Goal: Task Accomplishment & Management: Use online tool/utility

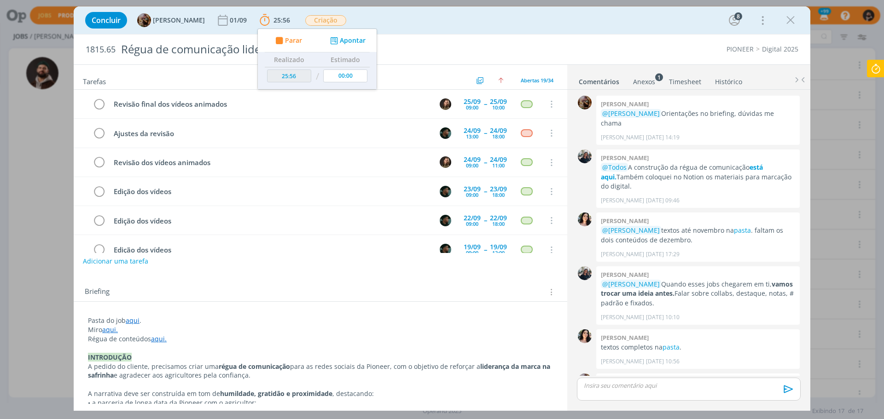
scroll to position [40, 0]
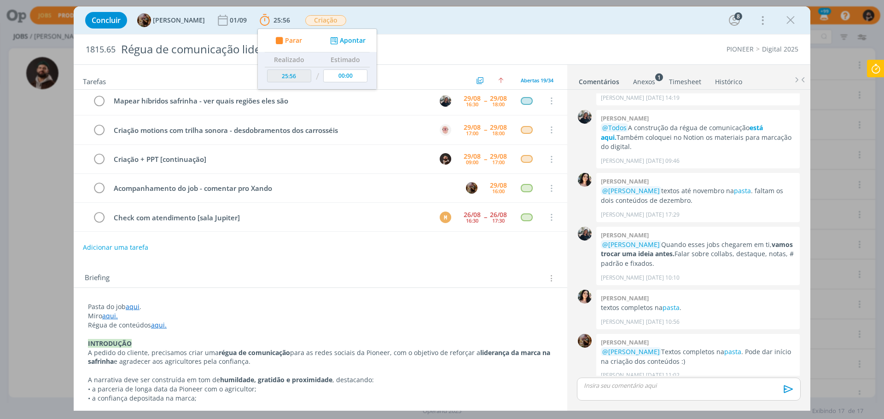
click at [63, 270] on div "Concluir [PERSON_NAME] 01/09 25:56 Parar Apontar Data * [DATE] Horas * 00:00 Ta…" at bounding box center [442, 209] width 884 height 419
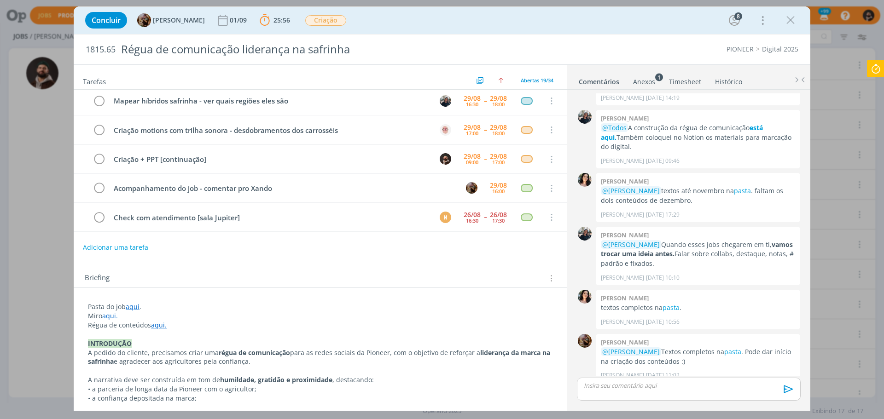
click at [877, 73] on icon at bounding box center [875, 69] width 17 height 18
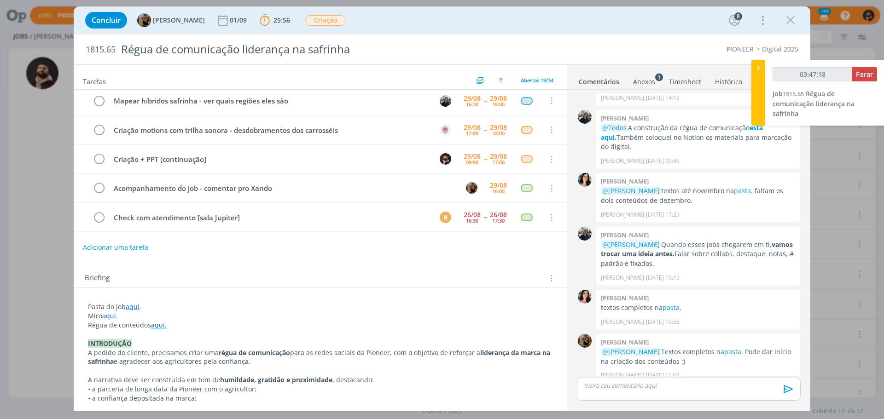
type input "03:47:19"
click at [868, 73] on span "Parar" at bounding box center [864, 74] width 17 height 9
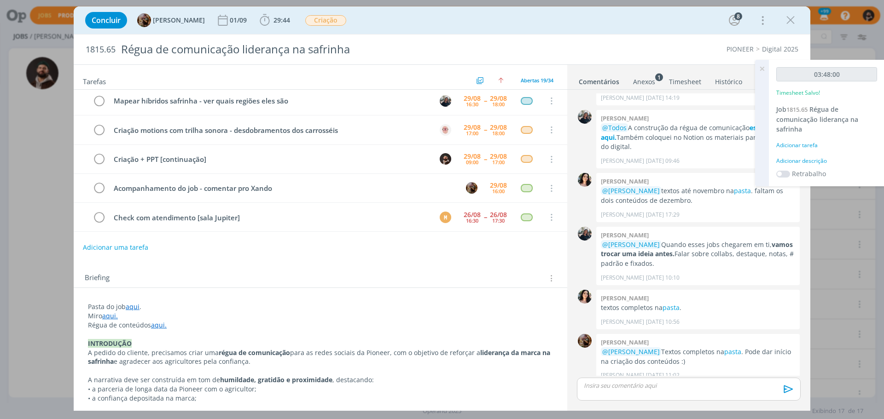
click at [758, 67] on icon at bounding box center [761, 69] width 17 height 18
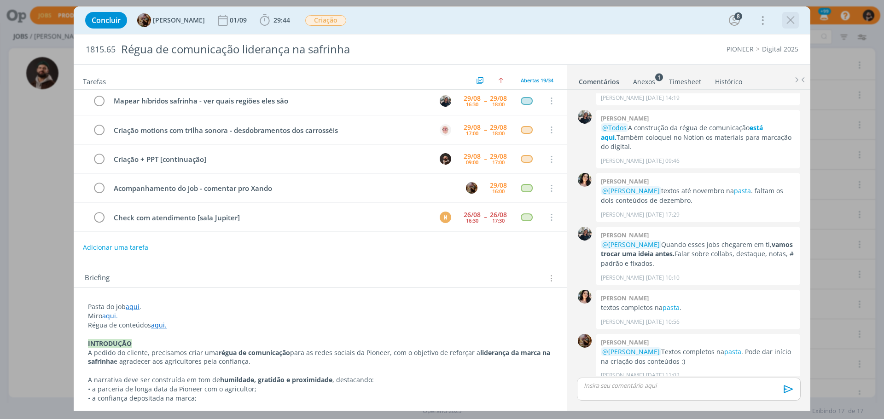
click at [791, 21] on icon "dialog" at bounding box center [790, 20] width 14 height 14
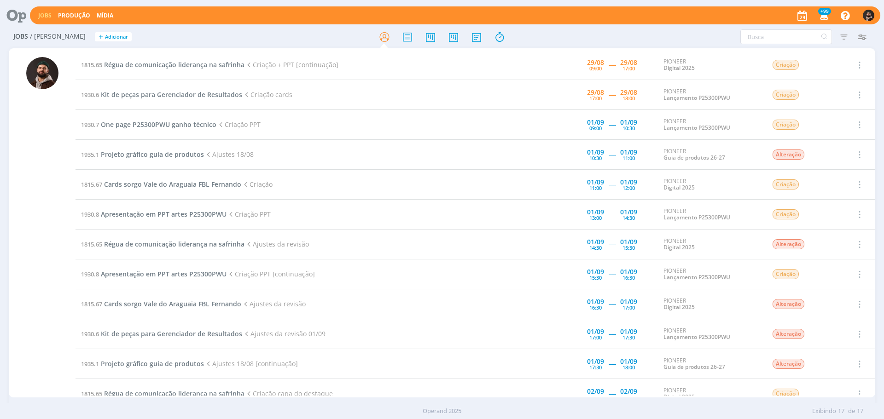
drag, startPoint x: 347, startPoint y: 64, endPoint x: 80, endPoint y: 66, distance: 266.9
click at [80, 66] on td "1815.65 Régua de comunicação liderança na [PERSON_NAME] + PPT [continuação]" at bounding box center [292, 65] width 435 height 30
click at [360, 64] on td "1815.65 Régua de comunicação liderança na [PERSON_NAME] + PPT [continuação]" at bounding box center [292, 65] width 435 height 30
drag, startPoint x: 367, startPoint y: 59, endPoint x: 81, endPoint y: 70, distance: 286.0
click at [81, 70] on td "1815.65 Régua de comunicação liderança na [PERSON_NAME] + PPT [continuação]" at bounding box center [292, 65] width 435 height 30
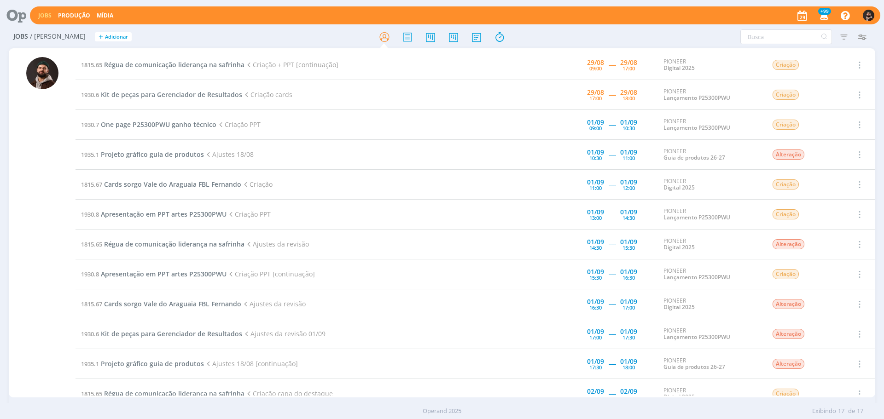
click at [81, 70] on td "1815.65 Régua de comunicação liderança na [PERSON_NAME] + PPT [continuação]" at bounding box center [292, 65] width 435 height 30
click at [229, 65] on span "Régua de comunicação liderança na safrinha" at bounding box center [174, 64] width 140 height 9
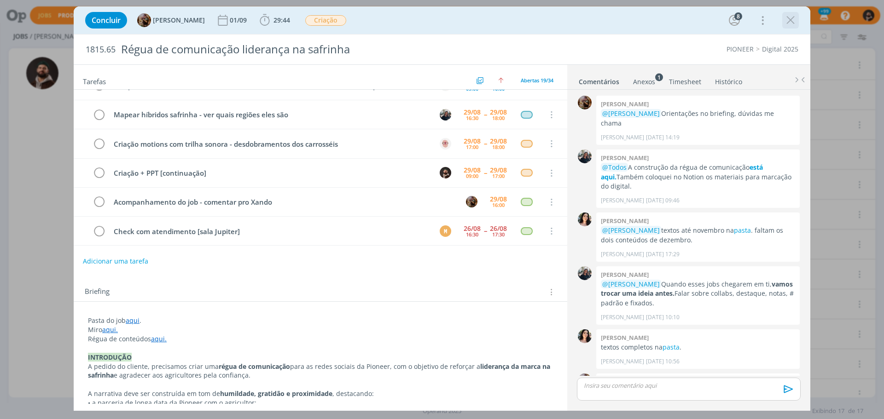
click at [795, 18] on icon "dialog" at bounding box center [790, 20] width 14 height 14
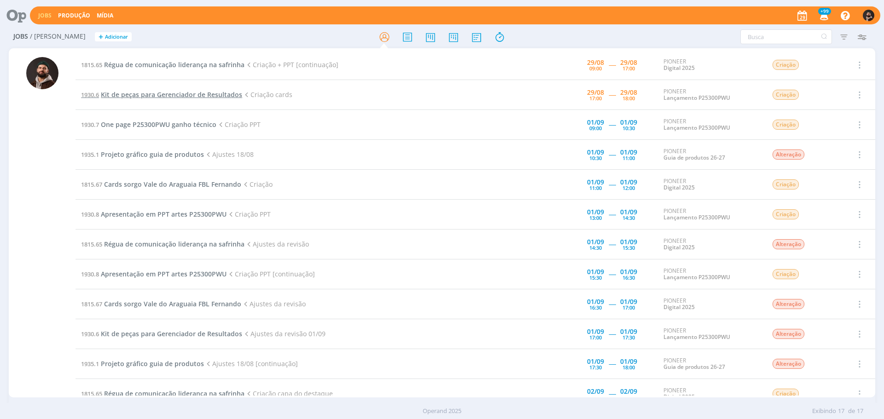
click at [193, 98] on span "Kit de peças para Gerenciador de Resultados" at bounding box center [171, 94] width 141 height 9
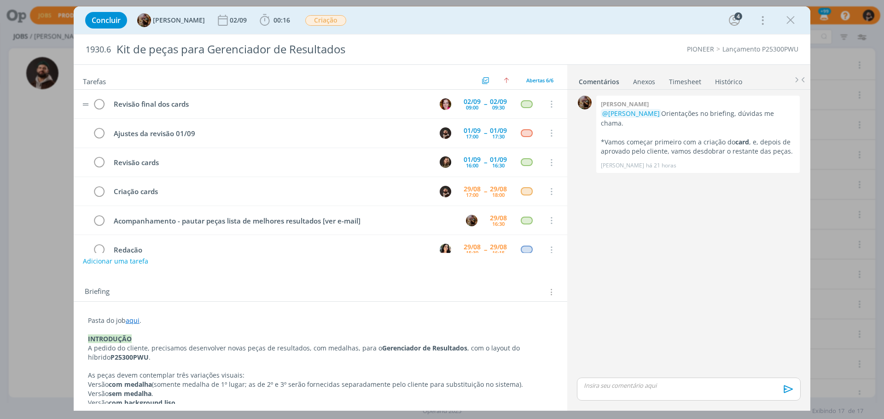
scroll to position [19, 0]
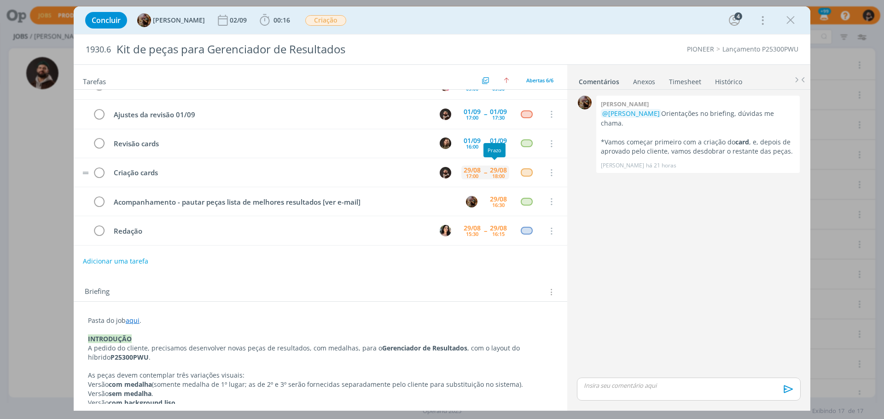
click at [490, 170] on div "29/08" at bounding box center [498, 170] width 17 height 6
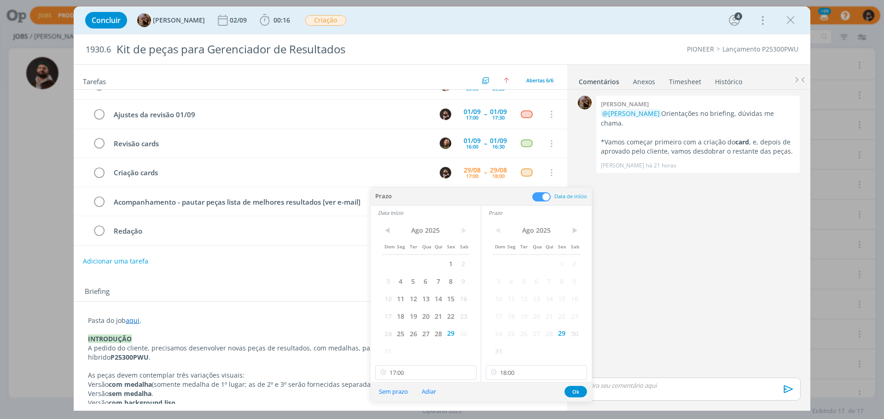
click at [710, 220] on div "0 [PERSON_NAME] @[PERSON_NAME] Orientações no briefing, dúvidas me chama. *Vamo…" at bounding box center [688, 234] width 231 height 283
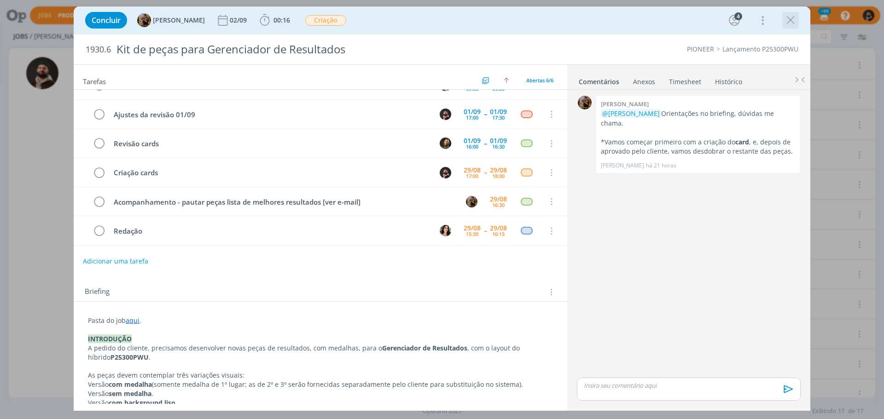
click at [787, 27] on button "dialog" at bounding box center [790, 20] width 14 height 14
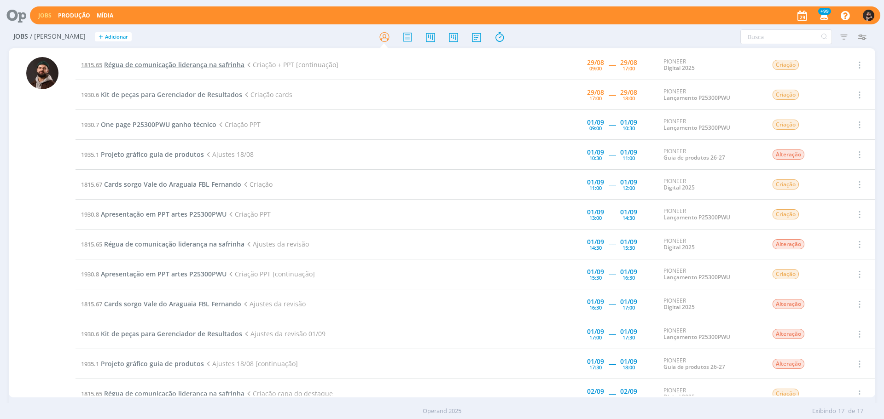
click at [171, 63] on span "Régua de comunicação liderança na safrinha" at bounding box center [174, 64] width 140 height 9
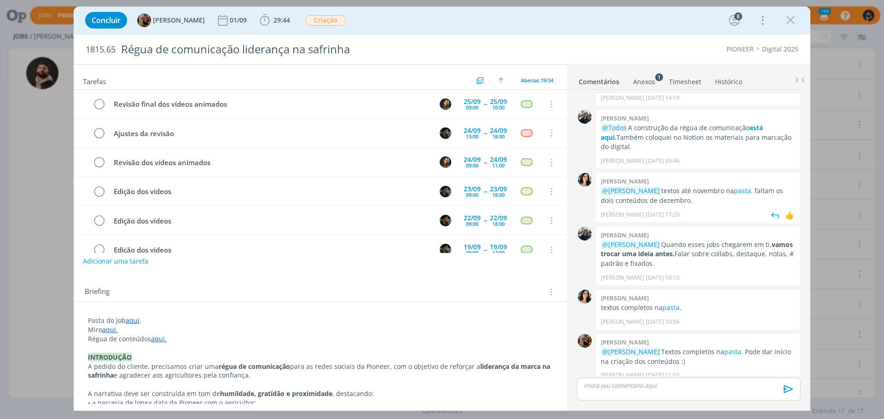
scroll to position [397, 0]
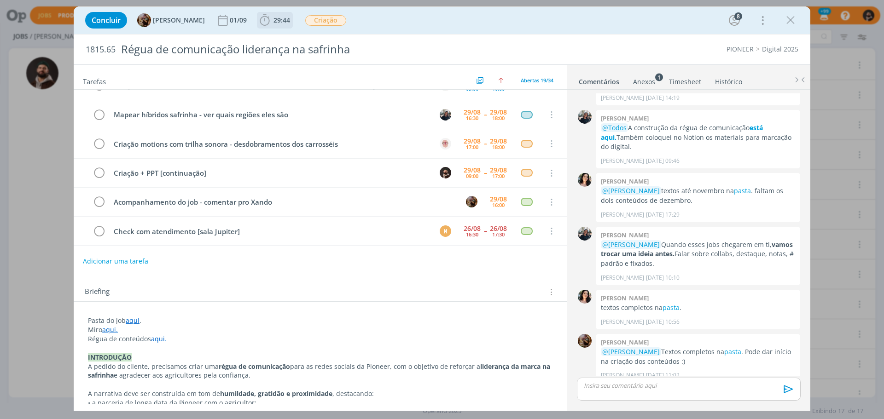
click at [290, 20] on span "29:44" at bounding box center [281, 20] width 17 height 9
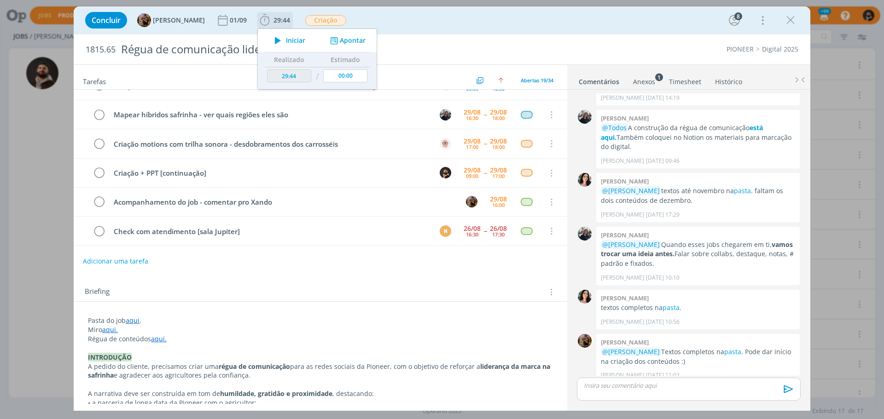
click at [303, 39] on span "Iniciar" at bounding box center [295, 40] width 19 height 6
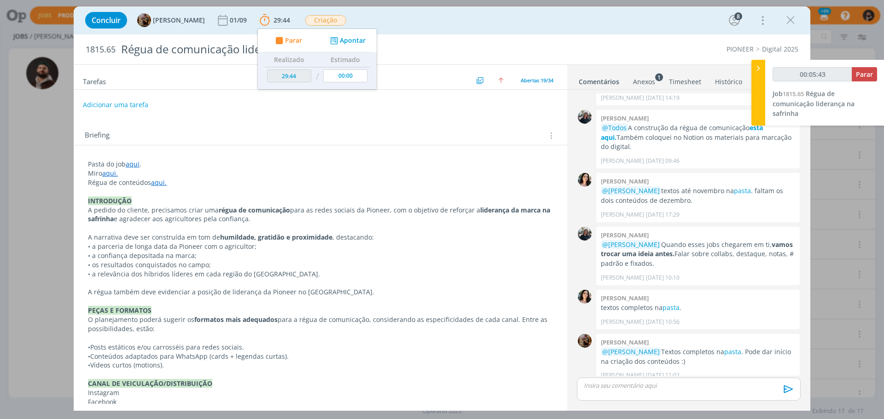
scroll to position [156, 0]
type input "00:34:44"
